Goal: Task Accomplishment & Management: Manage account settings

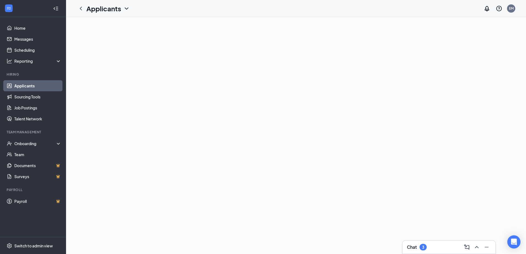
click at [479, 248] on icon "ChevronUp" at bounding box center [477, 247] width 4 height 2
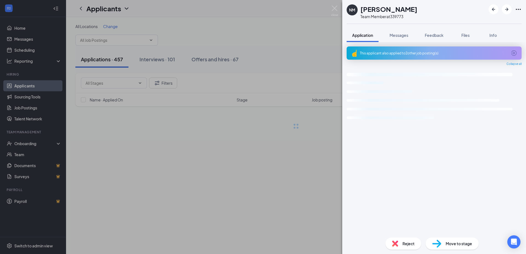
click at [336, 9] on img at bounding box center [334, 11] width 7 height 11
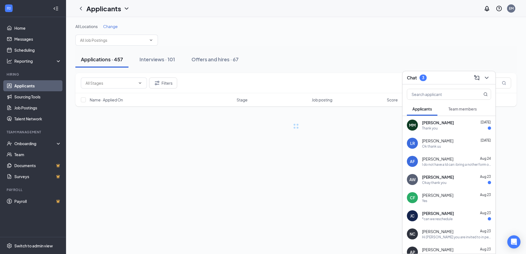
click at [460, 132] on div "MM [PERSON_NAME] [DATE] Thank you" at bounding box center [449, 125] width 93 height 18
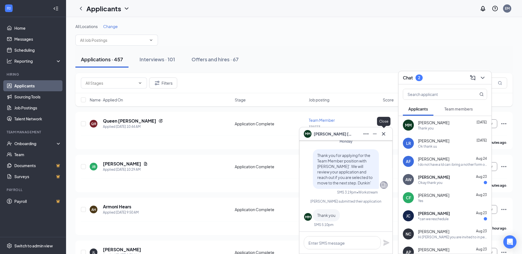
click at [385, 136] on icon "Cross" at bounding box center [384, 134] width 7 height 7
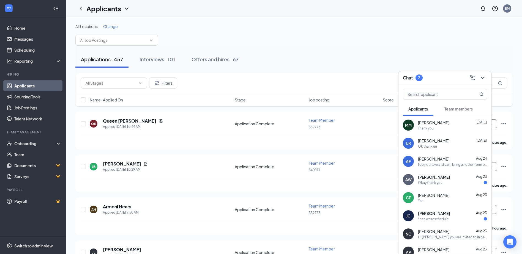
click at [437, 183] on div "Okay thank you" at bounding box center [430, 183] width 25 height 5
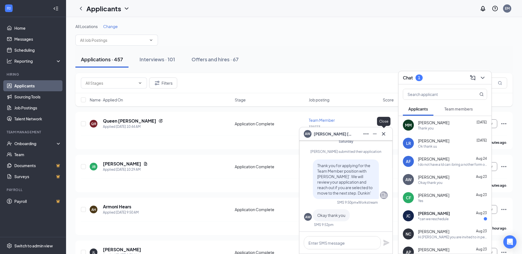
click at [384, 135] on icon "Cross" at bounding box center [384, 134] width 7 height 7
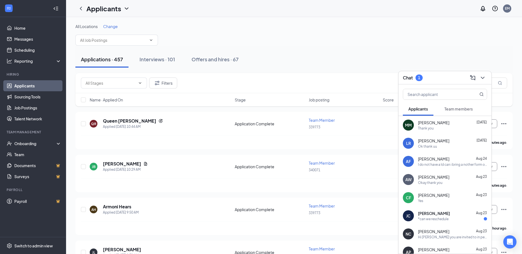
click at [449, 221] on div "*can we reschedule" at bounding box center [433, 219] width 31 height 5
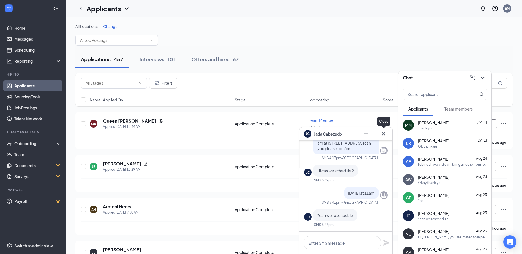
click at [385, 138] on button at bounding box center [383, 134] width 9 height 9
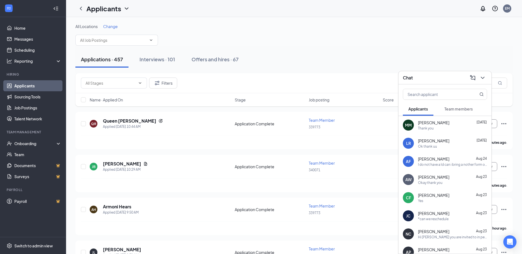
click at [444, 239] on div "Hi [PERSON_NAME] you are invited to in person interview at [STREET_ADDRESS] [DA…" at bounding box center [452, 237] width 69 height 5
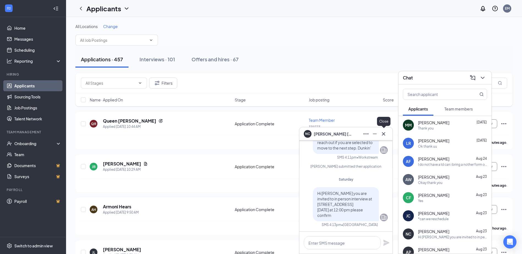
click at [385, 135] on icon "Cross" at bounding box center [384, 134] width 7 height 7
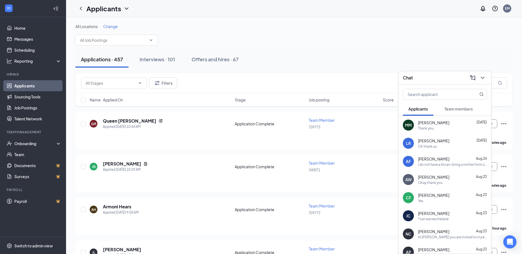
click at [453, 161] on div "[PERSON_NAME] [DATE]" at bounding box center [452, 159] width 69 height 6
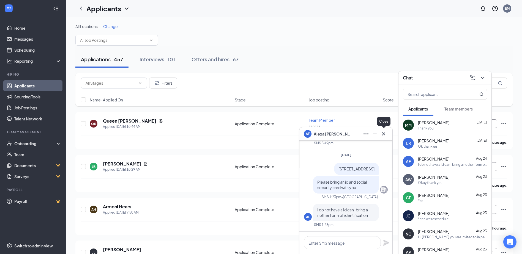
click at [388, 133] on button at bounding box center [383, 134] width 9 height 9
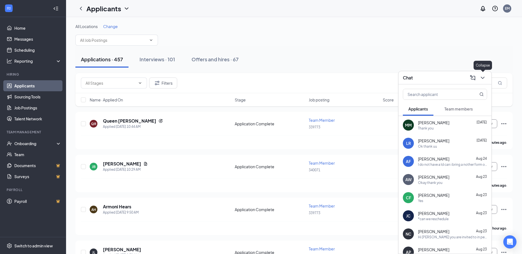
click at [483, 80] on icon "ChevronDown" at bounding box center [483, 78] width 7 height 7
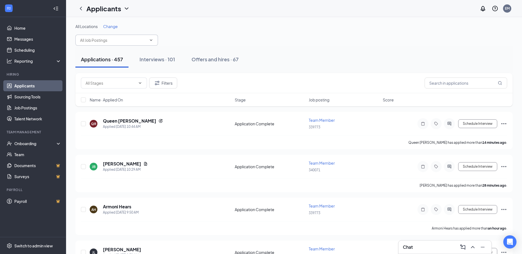
click at [127, 44] on span at bounding box center [116, 40] width 83 height 11
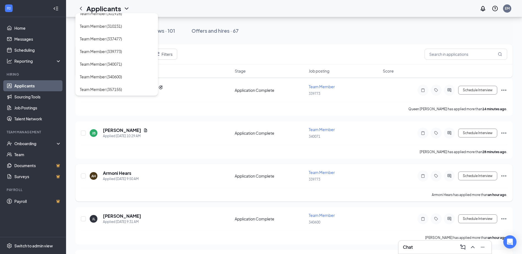
scroll to position [83, 0]
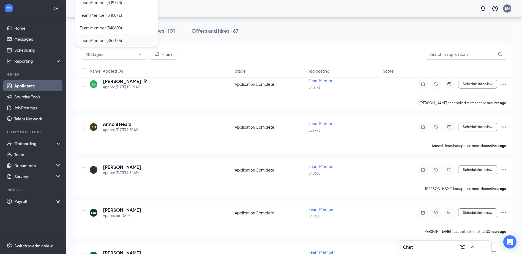
click at [108, 36] on div "Team Member (357155)" at bounding box center [116, 40] width 83 height 13
type input "Team Member (357155)"
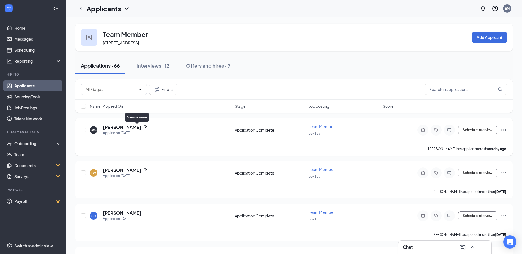
click at [143, 127] on icon "Document" at bounding box center [145, 127] width 4 height 4
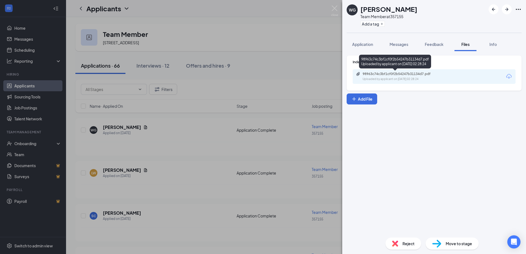
click at [394, 77] on div "98963c74c3bf1cf0f2b54247b31134d7.pdf Uploaded by applicant on [DATE] 02:28:24" at bounding box center [400, 77] width 89 height 10
click at [333, 11] on img at bounding box center [334, 11] width 7 height 11
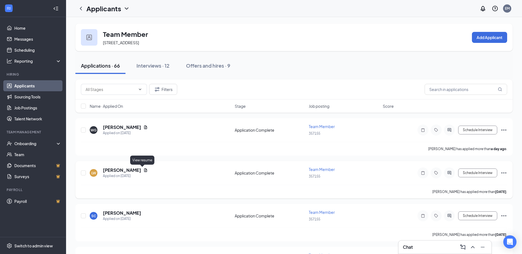
click at [143, 169] on icon "Document" at bounding box center [145, 170] width 4 height 4
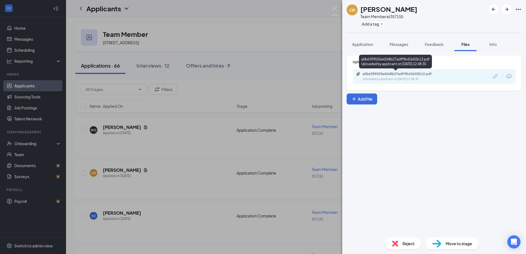
click at [387, 77] on div "a0b6399555e4268b27adff9b41b02b13.pdf Uploaded by applicant on [DATE] 12:48:35" at bounding box center [400, 77] width 89 height 10
click at [360, 48] on button "Application" at bounding box center [363, 44] width 32 height 14
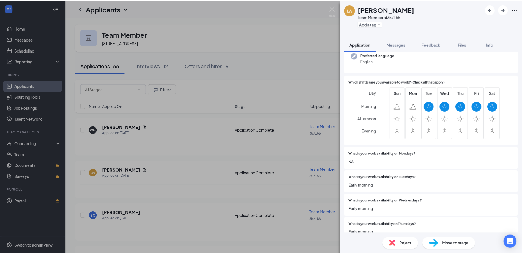
scroll to position [83, 0]
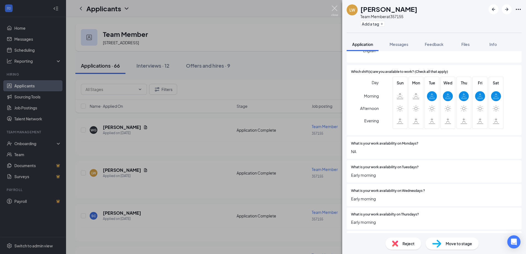
click at [335, 12] on img at bounding box center [334, 11] width 7 height 11
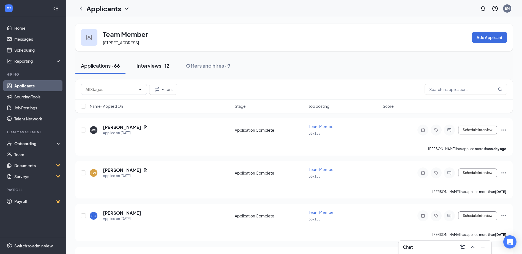
click at [147, 65] on div "Interviews · 12" at bounding box center [153, 65] width 33 height 7
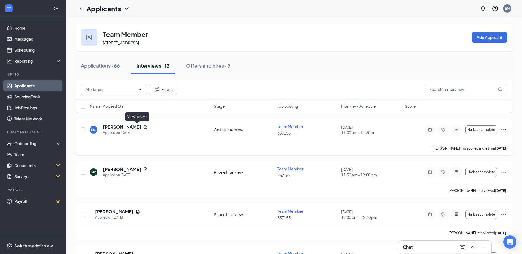
click at [143, 126] on icon "Document" at bounding box center [145, 127] width 4 height 4
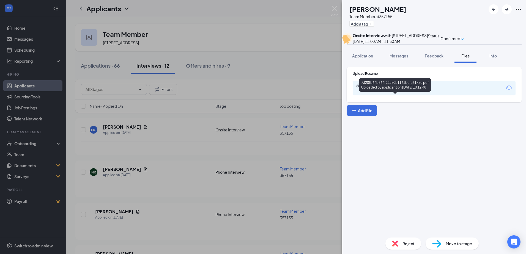
click at [372, 93] on div "Uploaded by applicant on [DATE] 10:12:48" at bounding box center [404, 91] width 83 height 4
click at [336, 9] on img at bounding box center [334, 11] width 7 height 11
